Goal: Task Accomplishment & Management: Manage account settings

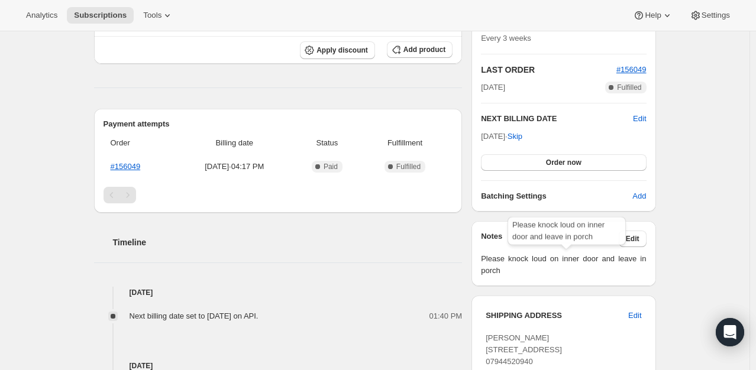
scroll to position [237, 0]
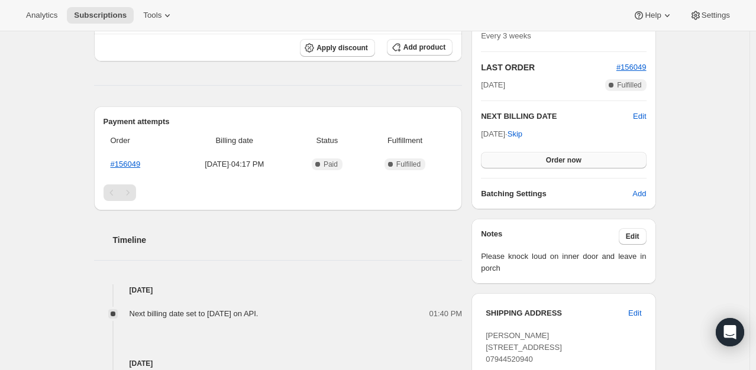
click at [560, 162] on span "Order now" at bounding box center [563, 160] width 35 height 9
click at [560, 162] on span "Click to confirm" at bounding box center [563, 160] width 54 height 9
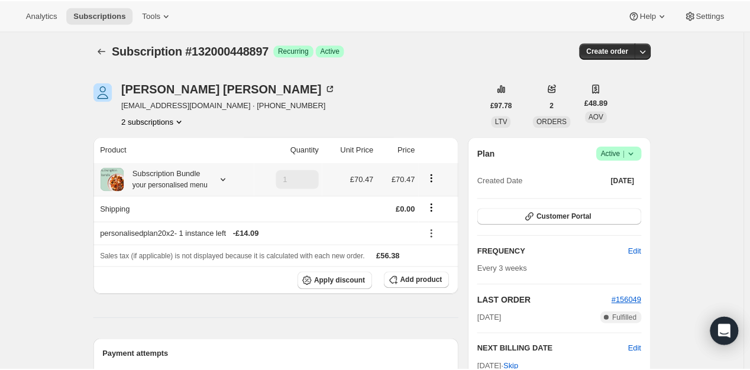
scroll to position [0, 0]
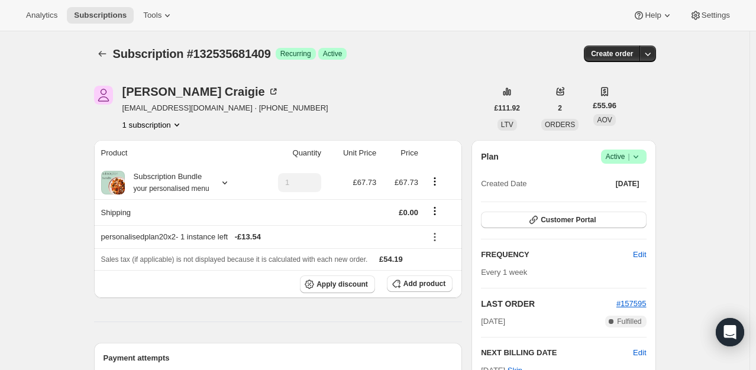
click at [640, 157] on icon at bounding box center [636, 157] width 12 height 12
click at [620, 178] on span "Pause subscription" at bounding box center [626, 179] width 65 height 9
